Goal: Task Accomplishment & Management: Complete application form

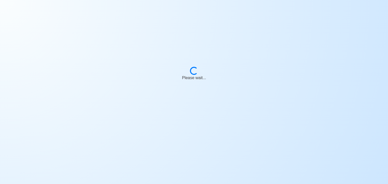
click at [116, 16] on body "Loading... Please wait..." at bounding box center [194, 92] width 388 height 184
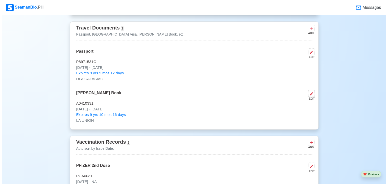
scroll to position [428, 0]
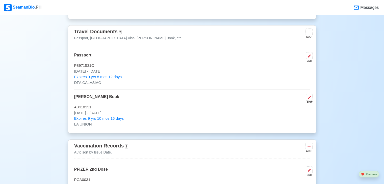
click at [93, 37] on p "Passport, [GEOGRAPHIC_DATA] Visa, [PERSON_NAME] Book, etc." at bounding box center [128, 38] width 108 height 5
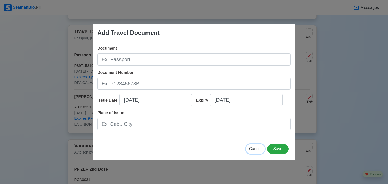
click at [255, 147] on span "Cancel" at bounding box center [255, 149] width 13 height 4
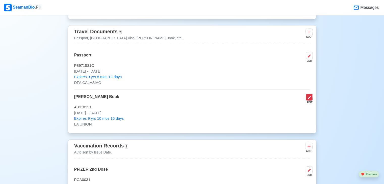
click at [310, 96] on icon at bounding box center [309, 97] width 3 height 3
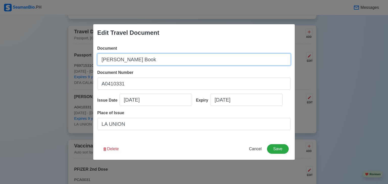
click at [143, 65] on input "[PERSON_NAME] Book" at bounding box center [193, 60] width 193 height 12
click at [143, 65] on input "Seafa" at bounding box center [193, 60] width 193 height 12
type input "Seafarer's Record Book"
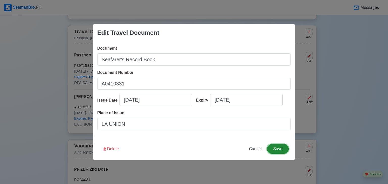
click at [281, 149] on button "Save" at bounding box center [278, 149] width 22 height 10
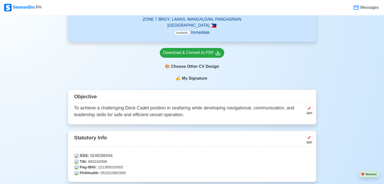
scroll to position [203, 0]
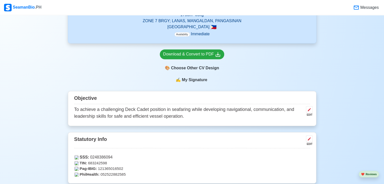
click at [194, 79] on span "My Signature" at bounding box center [194, 80] width 27 height 6
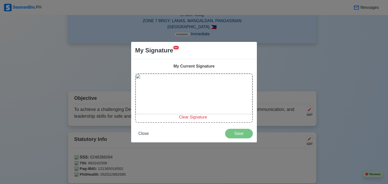
click at [188, 116] on span "Clear Signature" at bounding box center [193, 117] width 28 height 4
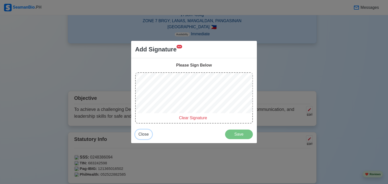
click at [145, 134] on span "Close" at bounding box center [143, 134] width 10 height 4
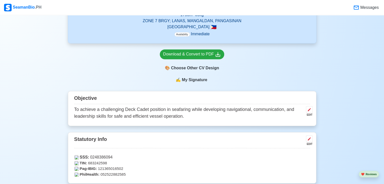
click at [192, 80] on span "My Signature" at bounding box center [194, 80] width 27 height 6
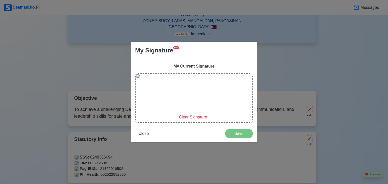
click at [190, 117] on span "Clear Signature" at bounding box center [193, 117] width 28 height 4
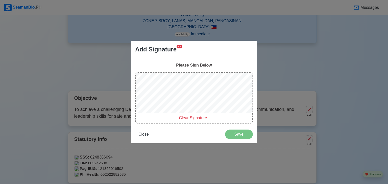
click at [190, 117] on span "Clear Signature" at bounding box center [193, 118] width 28 height 4
click at [200, 68] on div "Please Sign Below" at bounding box center [194, 65] width 118 height 6
click at [177, 52] on div "Add Signature NEW" at bounding box center [158, 49] width 47 height 9
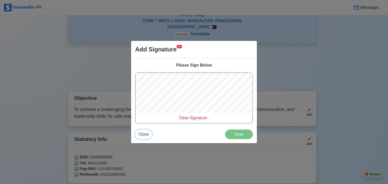
click at [140, 132] on span "Close" at bounding box center [143, 134] width 10 height 4
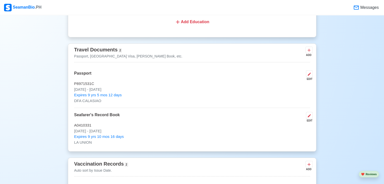
scroll to position [418, 0]
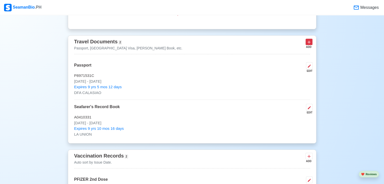
click at [306, 41] on button at bounding box center [309, 42] width 7 height 6
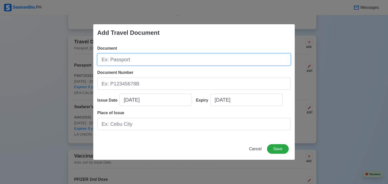
click at [177, 58] on input "Document" at bounding box center [193, 60] width 193 height 12
type input "Seafarer's Identification Card"
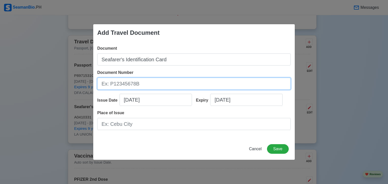
click at [121, 85] on input "Document Number" at bounding box center [193, 84] width 193 height 12
type input "250060749"
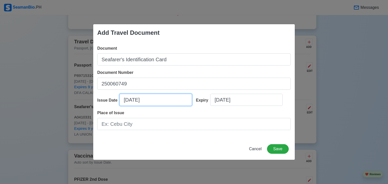
select select "****"
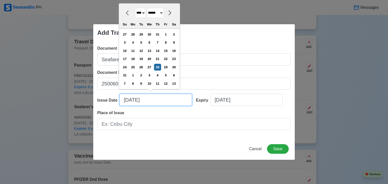
click at [138, 103] on input "[DATE]" at bounding box center [155, 100] width 72 height 12
click at [164, 13] on select "******* ******** ***** ***** *** **** **** ****** ********* ******* ******** **…" at bounding box center [155, 13] width 17 height 10
select select "****"
click at [149, 16] on select "******* ******** ***** ***** *** **** **** ****** ********* ******* ******** **…" at bounding box center [155, 13] width 17 height 10
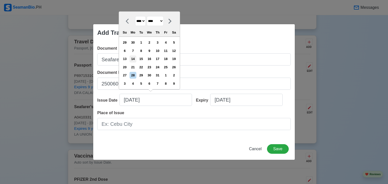
click at [136, 58] on div "14" at bounding box center [133, 59] width 7 height 7
type input "[DATE]"
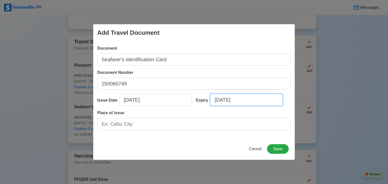
select select "****"
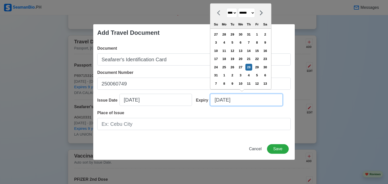
click at [225, 101] on input "[DATE]" at bounding box center [246, 100] width 72 height 12
click at [255, 13] on select "******* ******** ***** ***** *** **** **** ****** ********* ******* ******** **…" at bounding box center [246, 13] width 17 height 10
select select "****"
click at [240, 16] on select "******* ******** ***** ***** *** **** **** ****** ********* ******* ******** **…" at bounding box center [246, 13] width 17 height 10
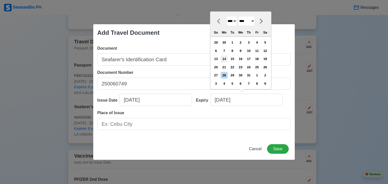
click at [228, 58] on div "14" at bounding box center [224, 59] width 7 height 7
type input "[DATE]"
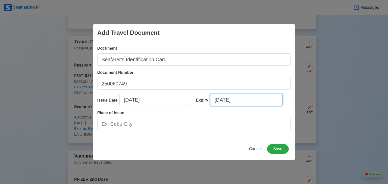
click at [251, 96] on input "[DATE]" at bounding box center [246, 100] width 72 height 12
select select "****"
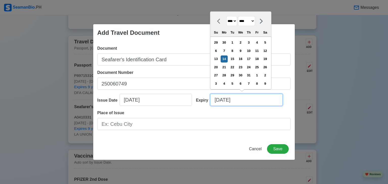
click at [251, 96] on input "[DATE]" at bounding box center [246, 100] width 72 height 12
click at [235, 22] on select "**** **** **** **** **** **** **** **** **** **** **** **** **** **** **** ****…" at bounding box center [231, 21] width 11 height 10
select select "****"
click at [226, 16] on select "**** **** **** **** **** **** **** **** **** **** **** **** **** **** **** ****…" at bounding box center [231, 21] width 11 height 10
click at [218, 58] on div "14" at bounding box center [215, 59] width 7 height 7
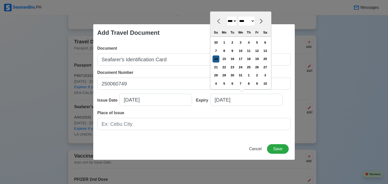
type input "[DATE]"
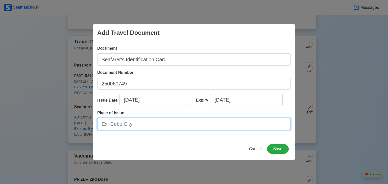
click at [189, 121] on input "Place of Issue" at bounding box center [193, 124] width 193 height 12
type input "LA UNION"
click at [107, 126] on input "LA UNION" at bounding box center [193, 124] width 193 height 12
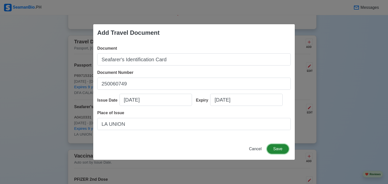
click at [282, 151] on button "Save" at bounding box center [278, 149] width 22 height 10
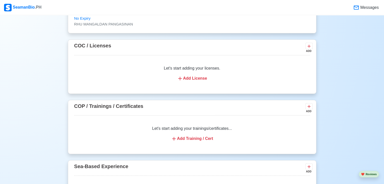
scroll to position [683, 0]
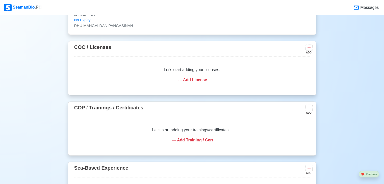
click at [207, 141] on div "Add Training / Cert" at bounding box center [192, 140] width 224 height 6
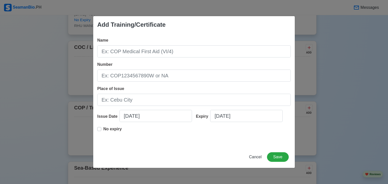
click at [176, 59] on div "Name Number Place of Issue Issue Date [DATE] Expiry [DATE] No expiry" at bounding box center [194, 89] width 202 height 113
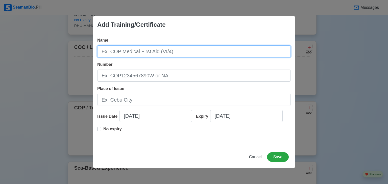
click at [128, 51] on input "Name" at bounding box center [193, 51] width 193 height 12
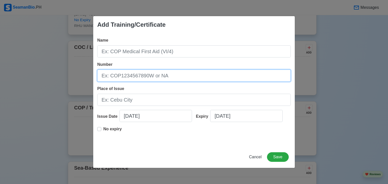
click at [126, 80] on input "Number" at bounding box center [193, 76] width 193 height 12
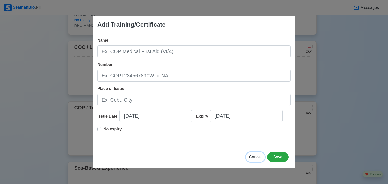
click at [252, 157] on span "Cancel" at bounding box center [255, 157] width 13 height 4
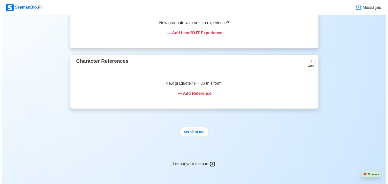
scroll to position [926, 0]
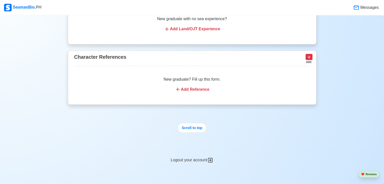
drag, startPoint x: 309, startPoint y: 53, endPoint x: 309, endPoint y: 56, distance: 3.3
click at [309, 56] on div "Character References ADD" at bounding box center [192, 59] width 236 height 13
click at [309, 56] on icon at bounding box center [309, 57] width 3 height 3
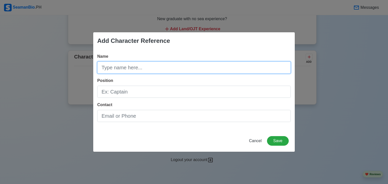
click at [164, 69] on input "Name" at bounding box center [193, 68] width 193 height 12
click at [153, 66] on input "Name" at bounding box center [193, 68] width 193 height 12
type input "RD1 [PERSON_NAME] PN"
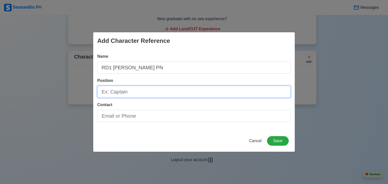
click at [132, 91] on input "Position" at bounding box center [193, 92] width 193 height 12
type input "POIC, Operation Branch"
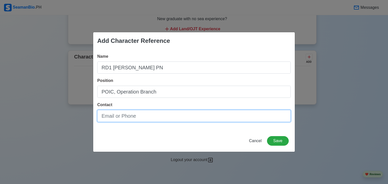
click at [111, 117] on input "Contact" at bounding box center [193, 116] width 193 height 12
type input "09154215671"
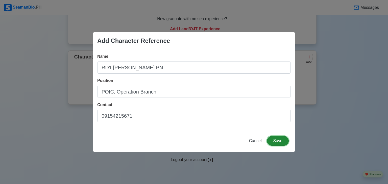
click at [277, 140] on button "Save" at bounding box center [278, 141] width 22 height 10
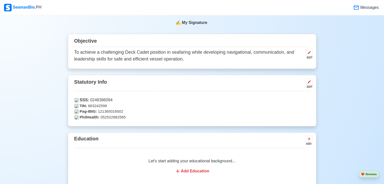
scroll to position [212, 0]
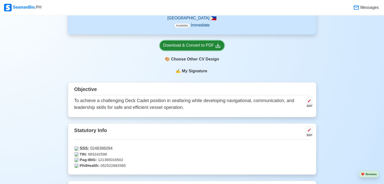
click at [203, 44] on div "Download & Convert to PDF" at bounding box center [192, 45] width 58 height 6
click at [199, 71] on span "My Signature" at bounding box center [194, 71] width 27 height 6
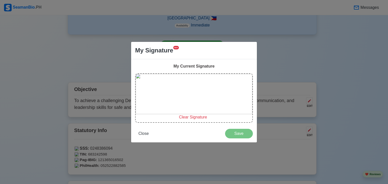
click at [197, 117] on span "Clear Signature" at bounding box center [193, 117] width 28 height 4
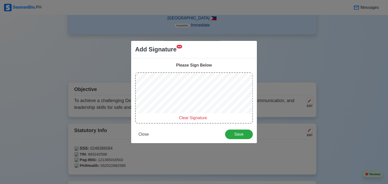
click at [193, 116] on span "Clear Signature" at bounding box center [193, 118] width 28 height 4
click at [233, 133] on span "Save" at bounding box center [238, 134] width 21 height 4
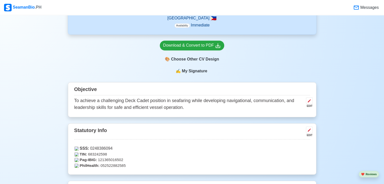
click at [199, 71] on span "My Signature" at bounding box center [194, 71] width 27 height 6
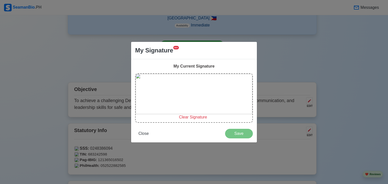
click at [188, 118] on span "Clear Signature" at bounding box center [193, 117] width 28 height 4
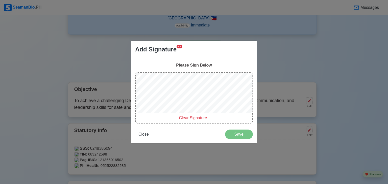
click at [171, 54] on span "Add Signature" at bounding box center [155, 49] width 41 height 9
click at [178, 47] on span "NEW" at bounding box center [180, 47] width 6 height 4
click at [195, 67] on div "Please Sign Below" at bounding box center [194, 65] width 118 height 6
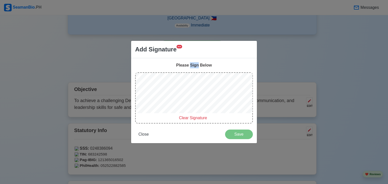
click at [195, 67] on div "Please Sign Below" at bounding box center [194, 65] width 118 height 6
click at [140, 134] on span "Close" at bounding box center [143, 134] width 10 height 4
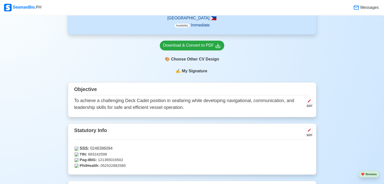
drag, startPoint x: 194, startPoint y: 71, endPoint x: 328, endPoint y: 37, distance: 138.6
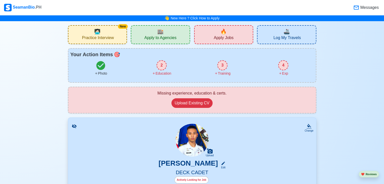
scroll to position [161, 0]
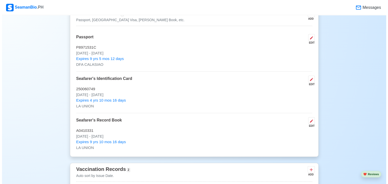
scroll to position [444, 0]
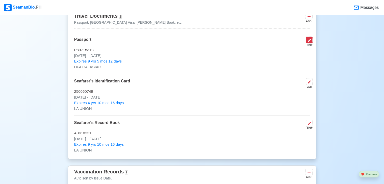
click at [311, 41] on icon at bounding box center [309, 40] width 4 height 4
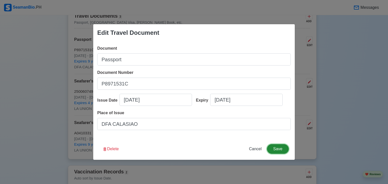
click at [273, 149] on button "Save" at bounding box center [278, 149] width 22 height 10
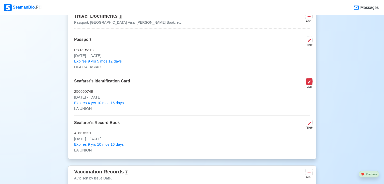
click at [309, 83] on icon at bounding box center [309, 82] width 4 height 4
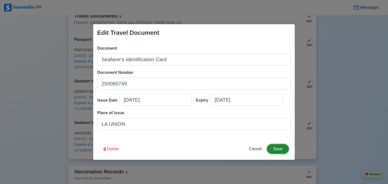
click at [282, 148] on button "Save" at bounding box center [278, 149] width 22 height 10
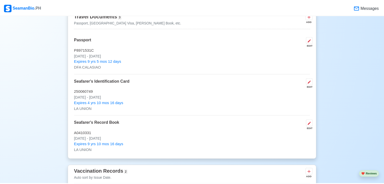
scroll to position [444, 0]
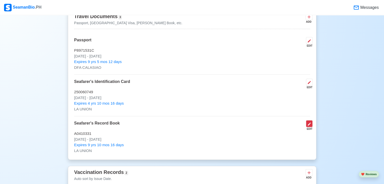
click at [308, 123] on icon at bounding box center [309, 124] width 4 height 4
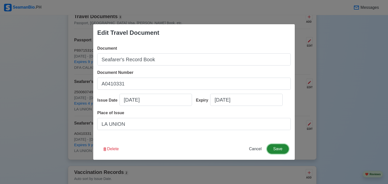
click at [272, 149] on button "Save" at bounding box center [278, 149] width 22 height 10
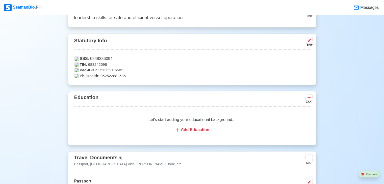
scroll to position [304, 0]
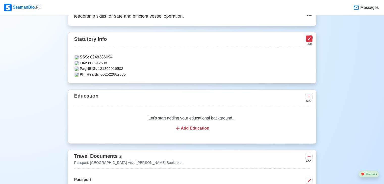
click at [307, 38] on icon at bounding box center [309, 39] width 4 height 4
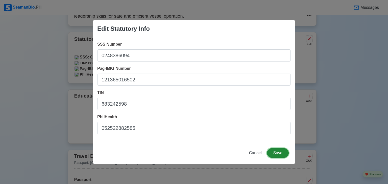
click at [281, 152] on button "Save" at bounding box center [278, 154] width 22 height 10
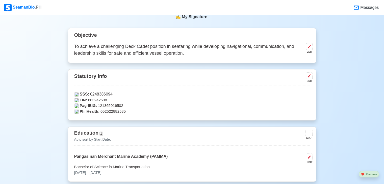
scroll to position [204, 0]
